Goal: Task Accomplishment & Management: Manage account settings

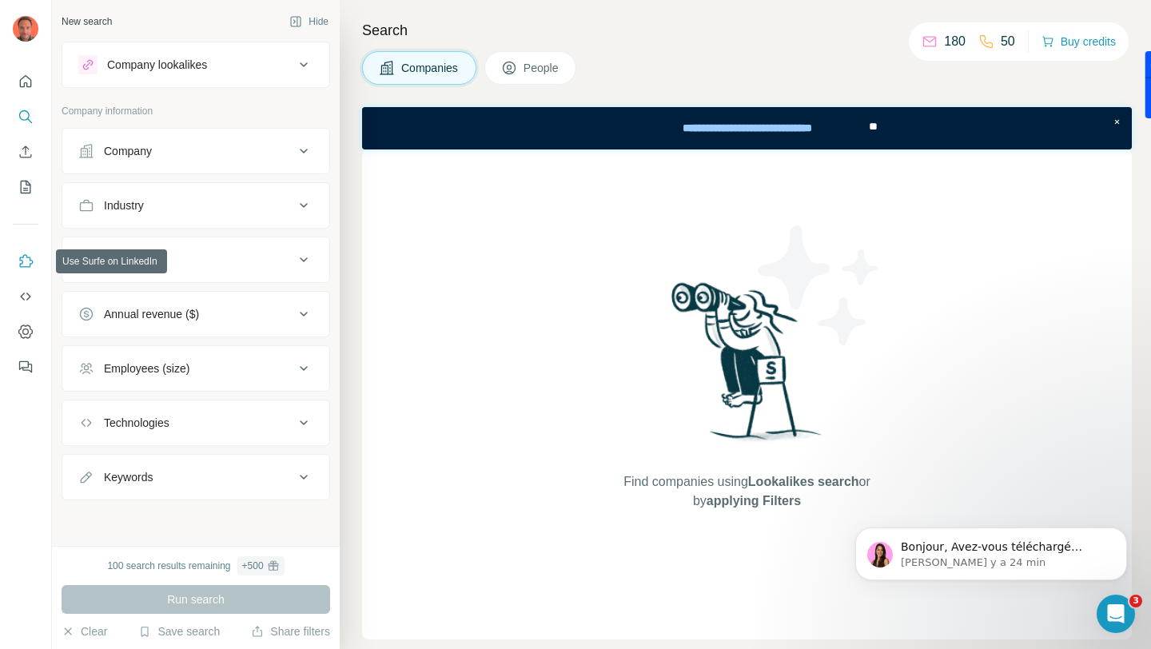
click at [26, 262] on icon "Use Surfe on LinkedIn" at bounding box center [26, 261] width 16 height 16
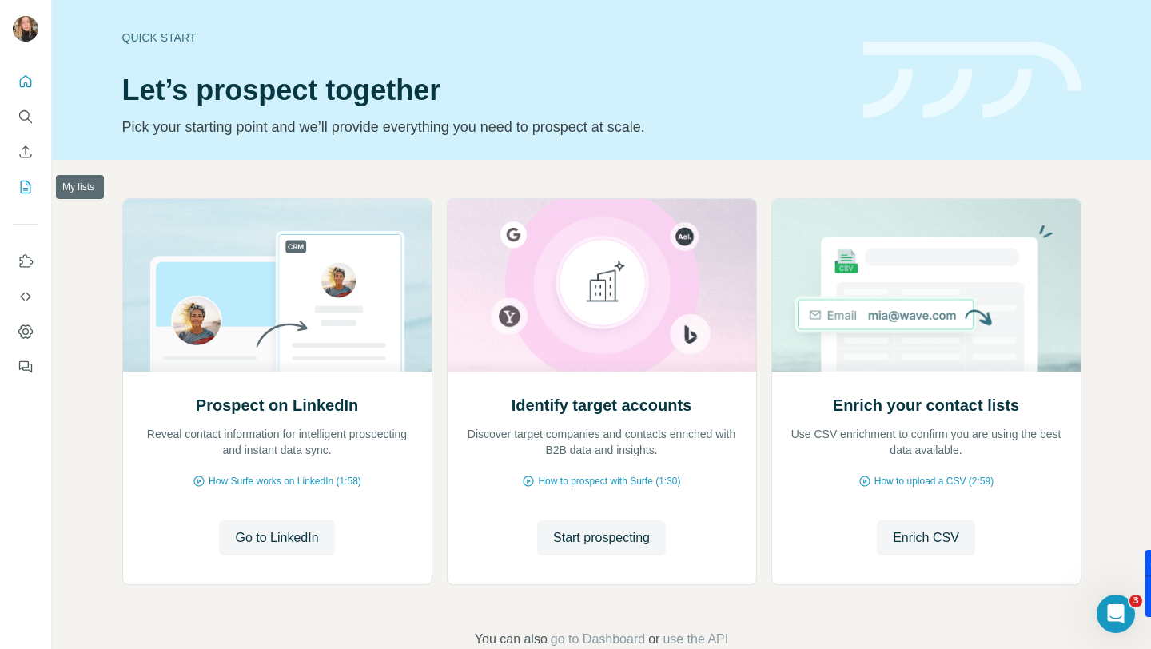
click at [16, 179] on button "My lists" at bounding box center [26, 187] width 26 height 29
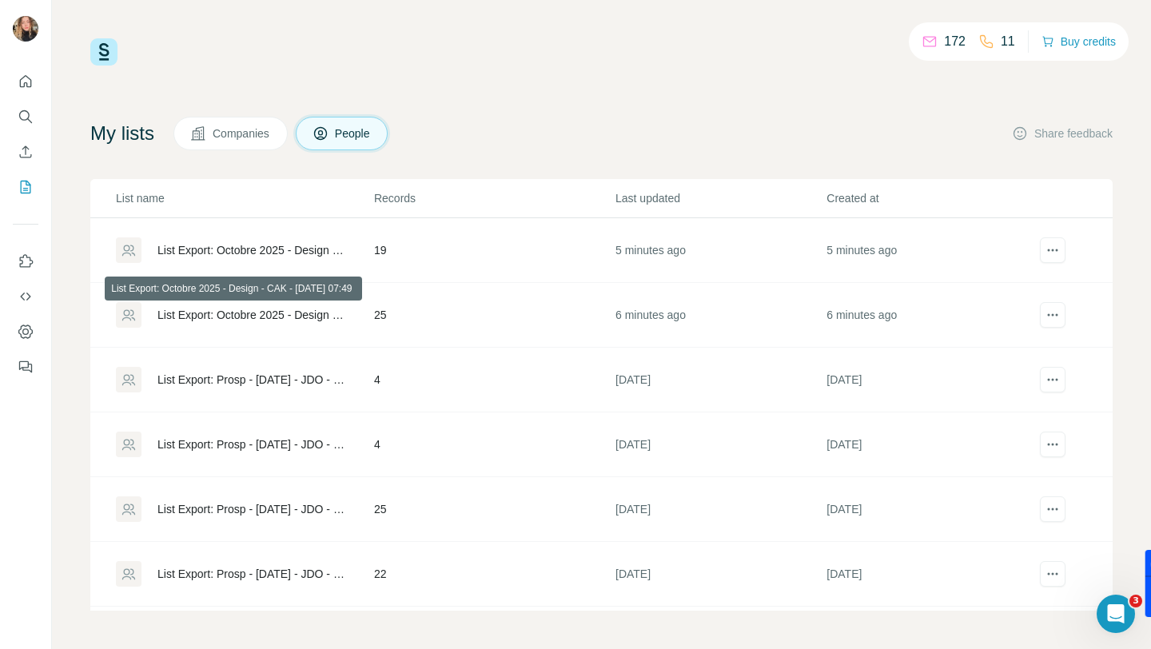
click at [305, 312] on div "List Export: Octobre 2025 - Design - CAK - 09/10/2025 07:49" at bounding box center [252, 315] width 189 height 16
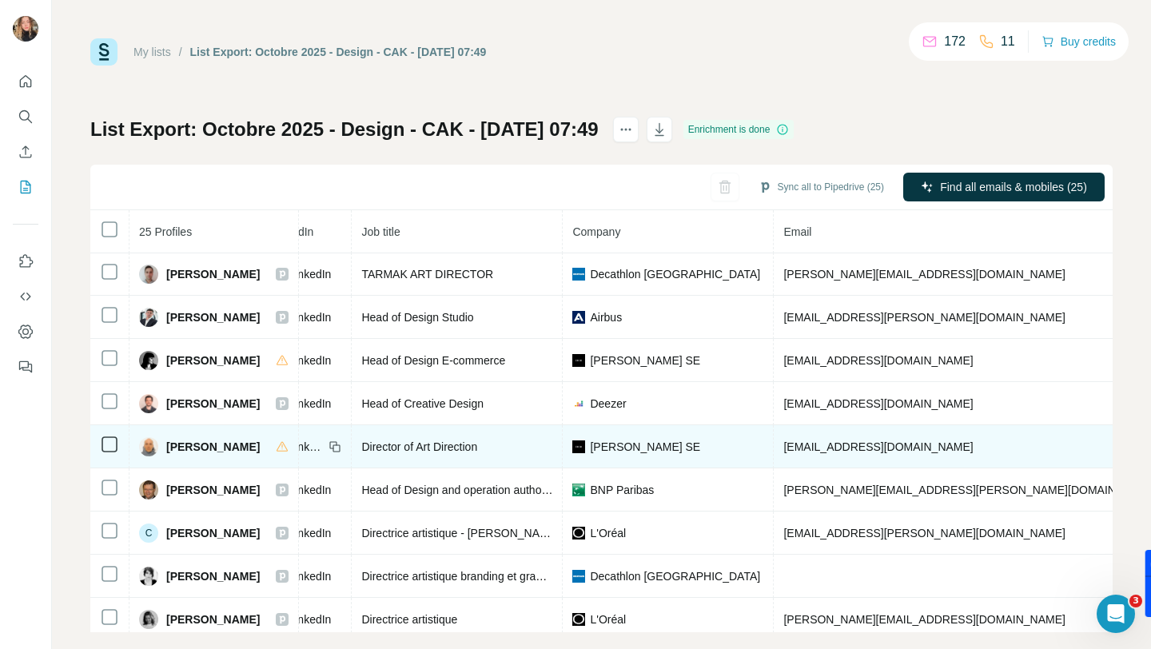
scroll to position [1, 0]
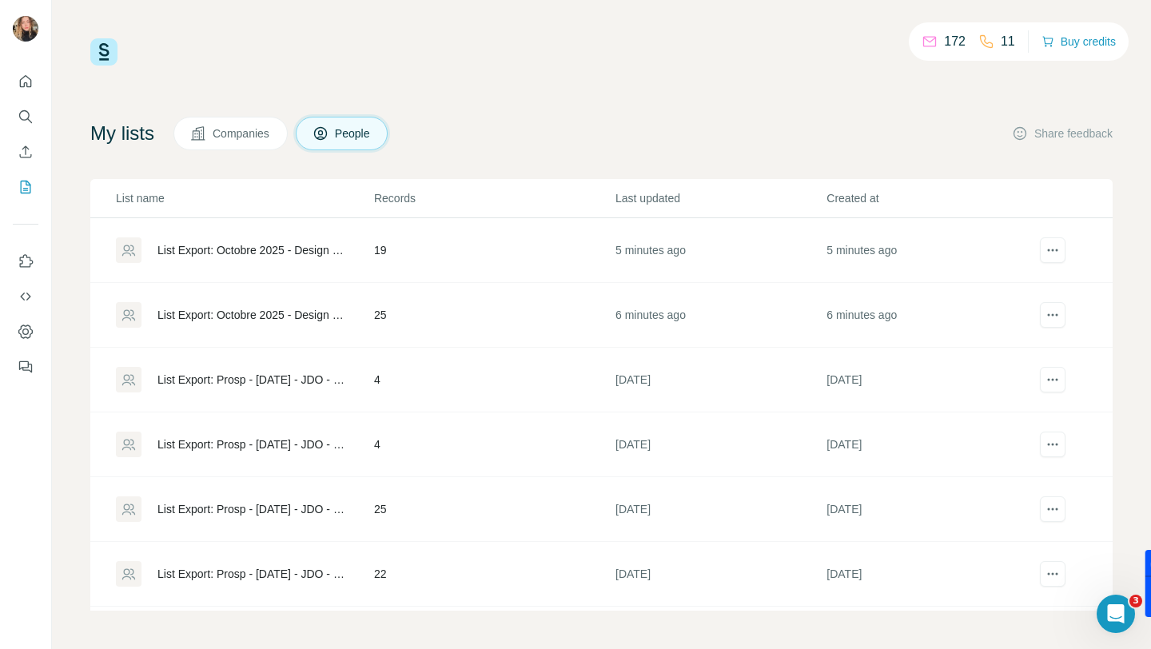
click at [243, 320] on div "List Export: Octobre 2025 - Design - CAK - 09/10/2025 07:49" at bounding box center [252, 315] width 189 height 16
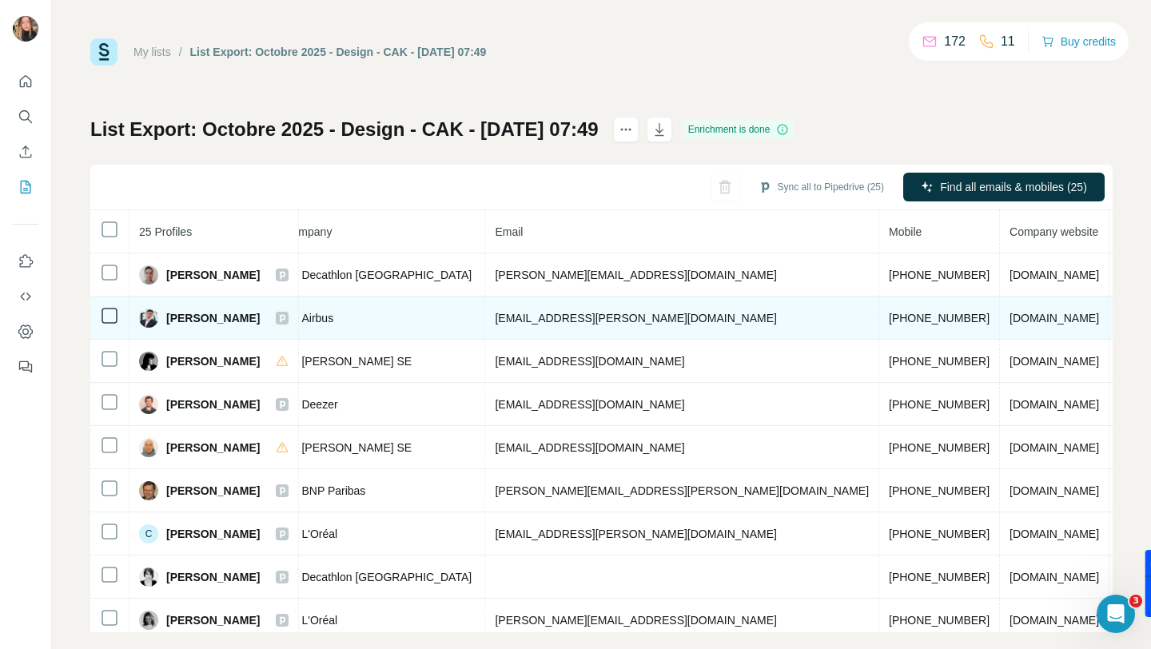
scroll to position [0, 433]
